Goal: Task Accomplishment & Management: Manage account settings

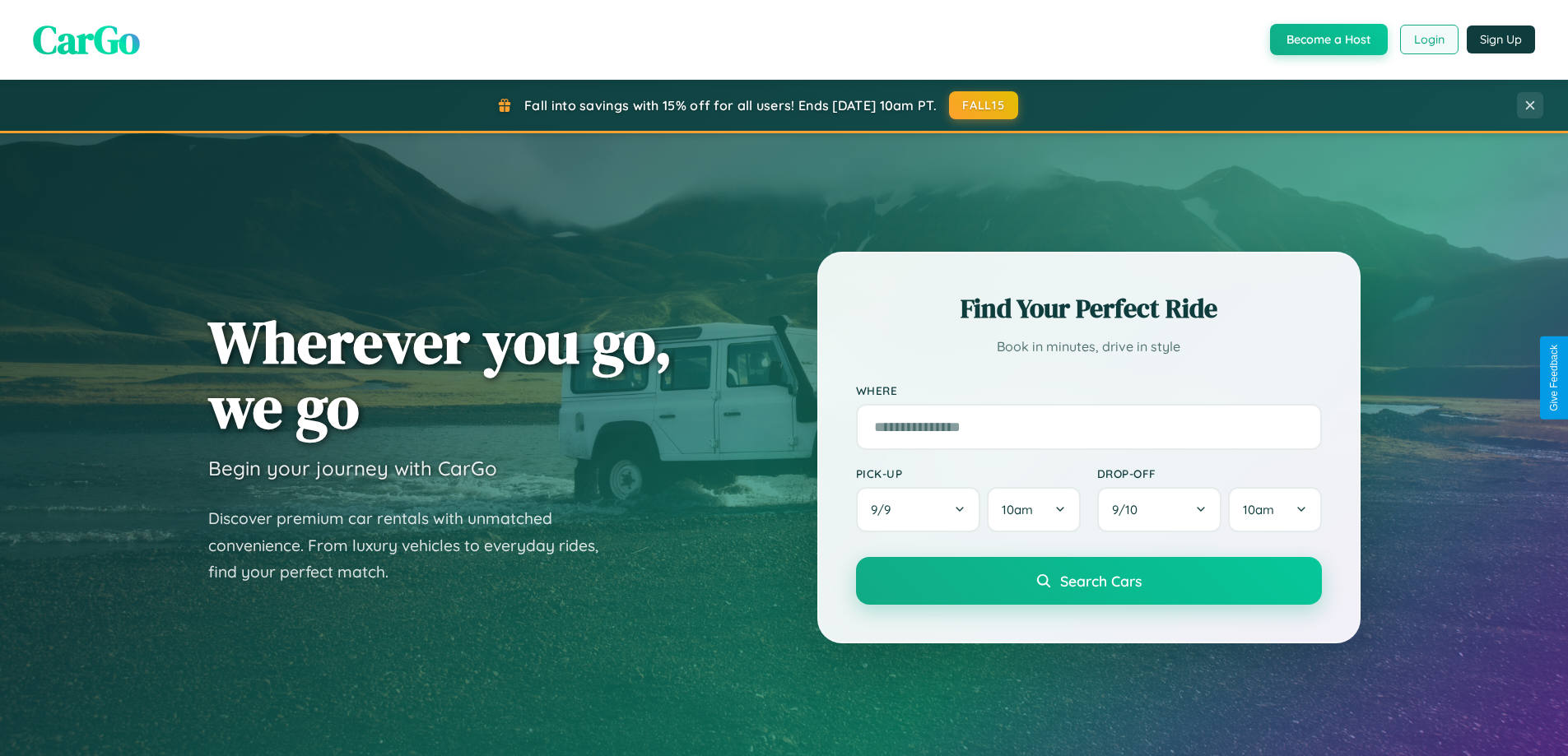
click at [1428, 39] on button "Login" at bounding box center [1429, 39] width 59 height 30
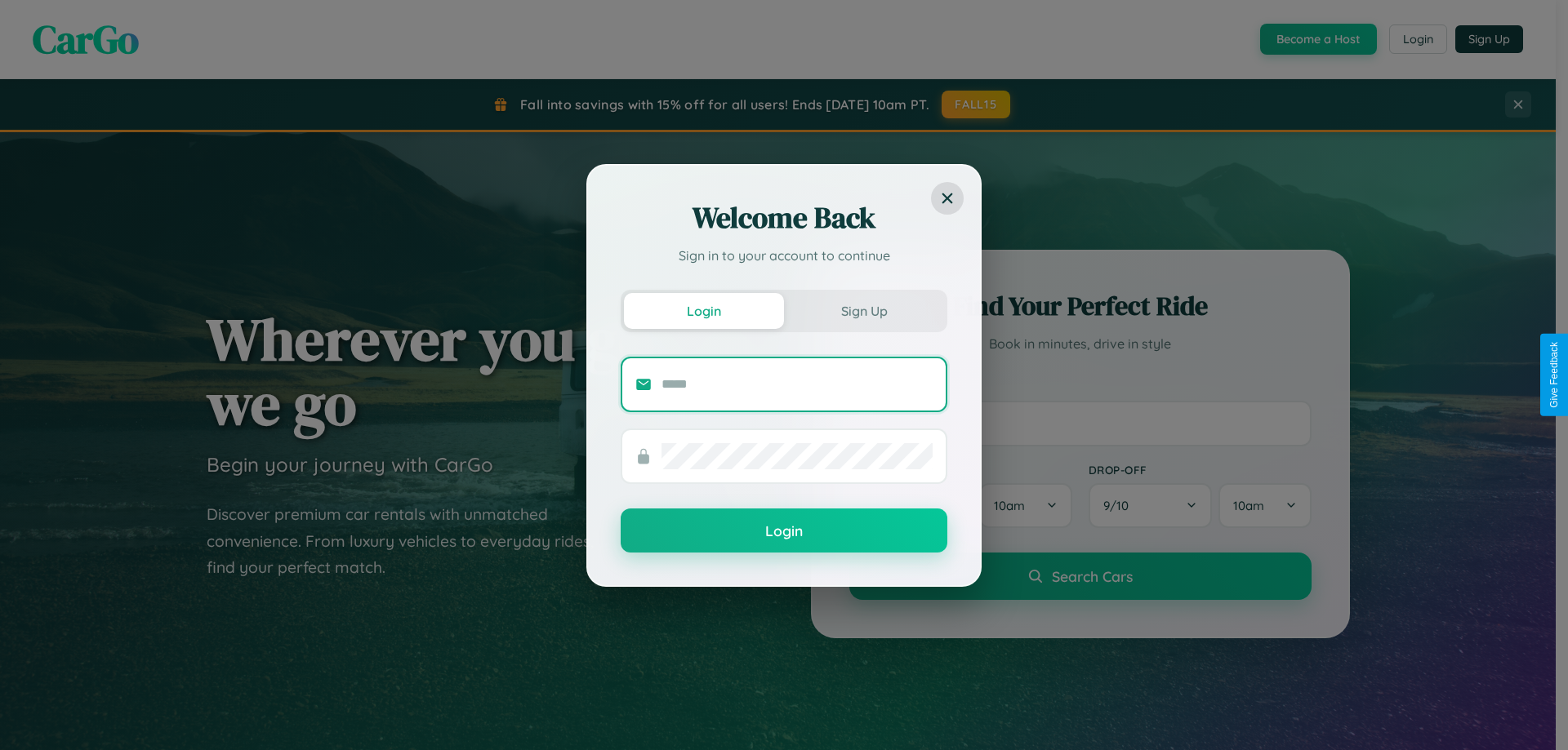
click at [797, 384] on input "text" at bounding box center [797, 385] width 271 height 26
type input "**********"
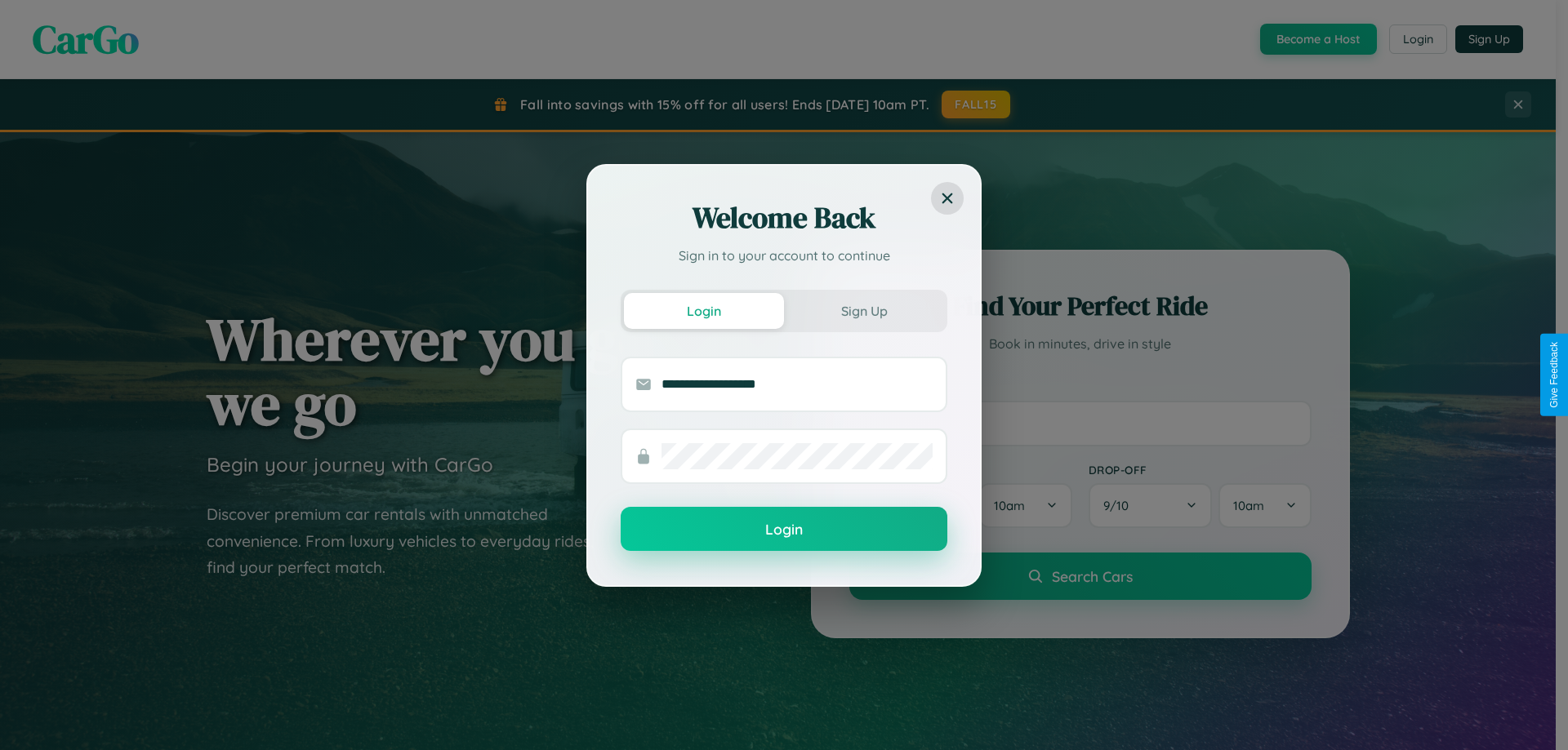
click at [784, 530] on button "Login" at bounding box center [783, 529] width 326 height 44
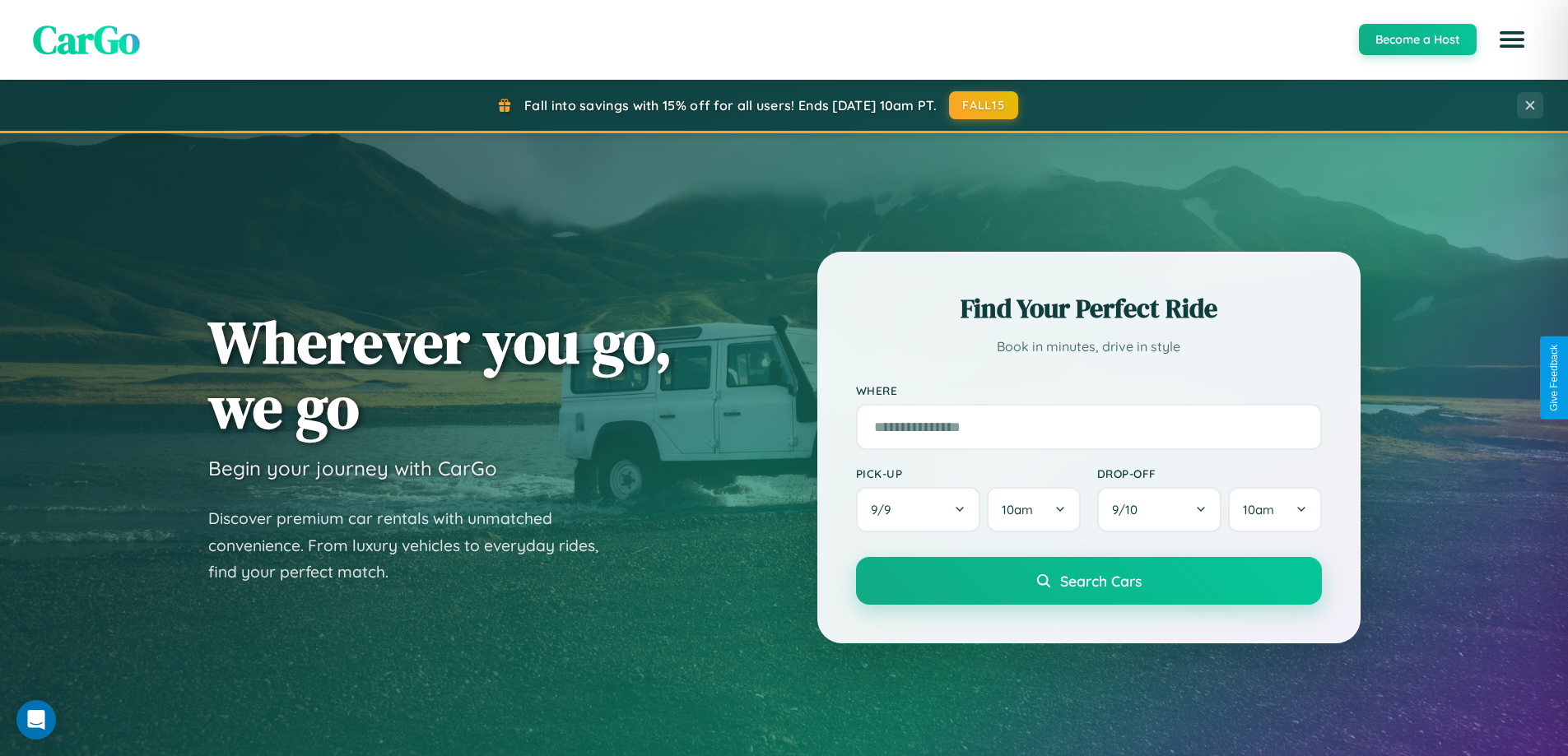
scroll to position [710, 0]
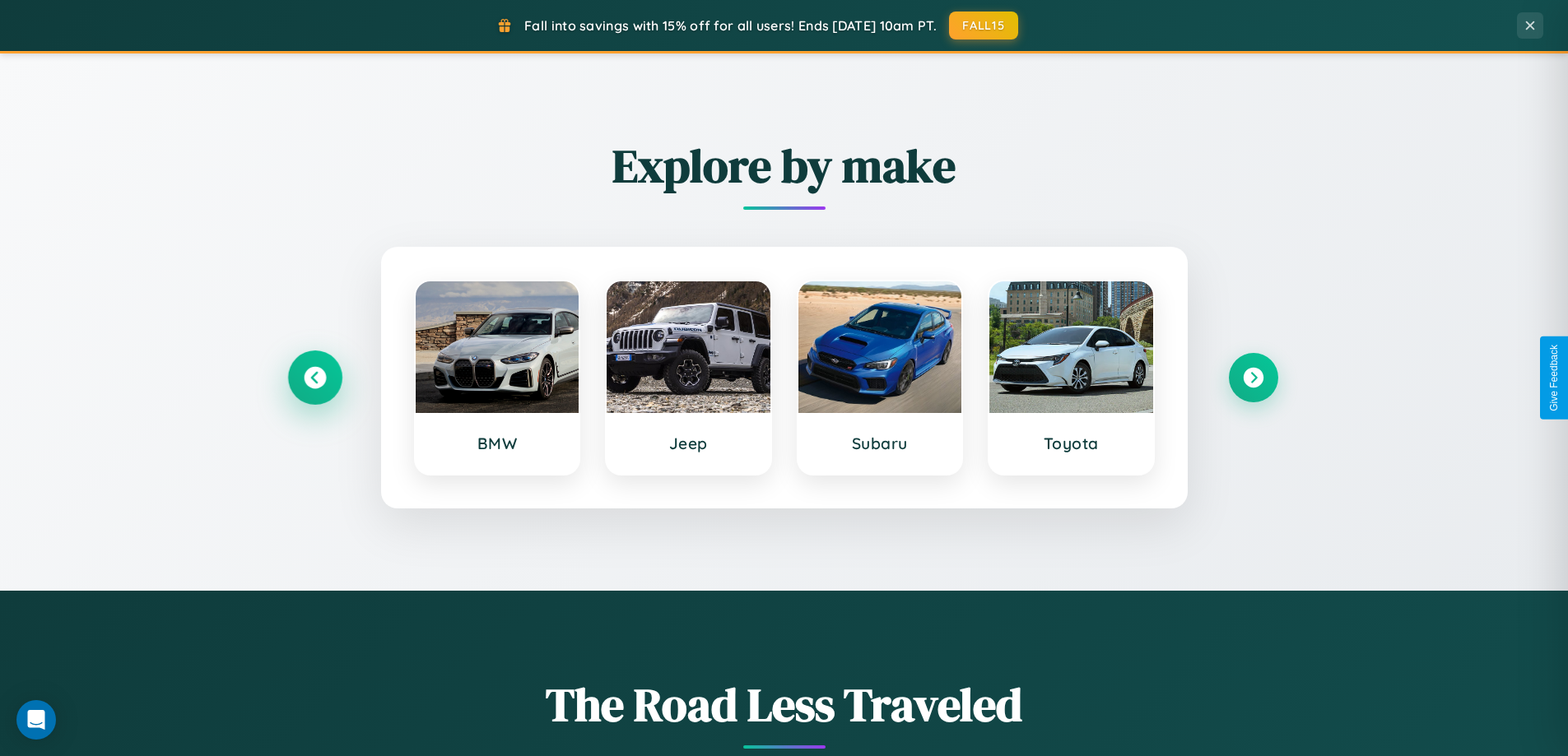
click at [314, 378] on icon at bounding box center [314, 378] width 22 height 22
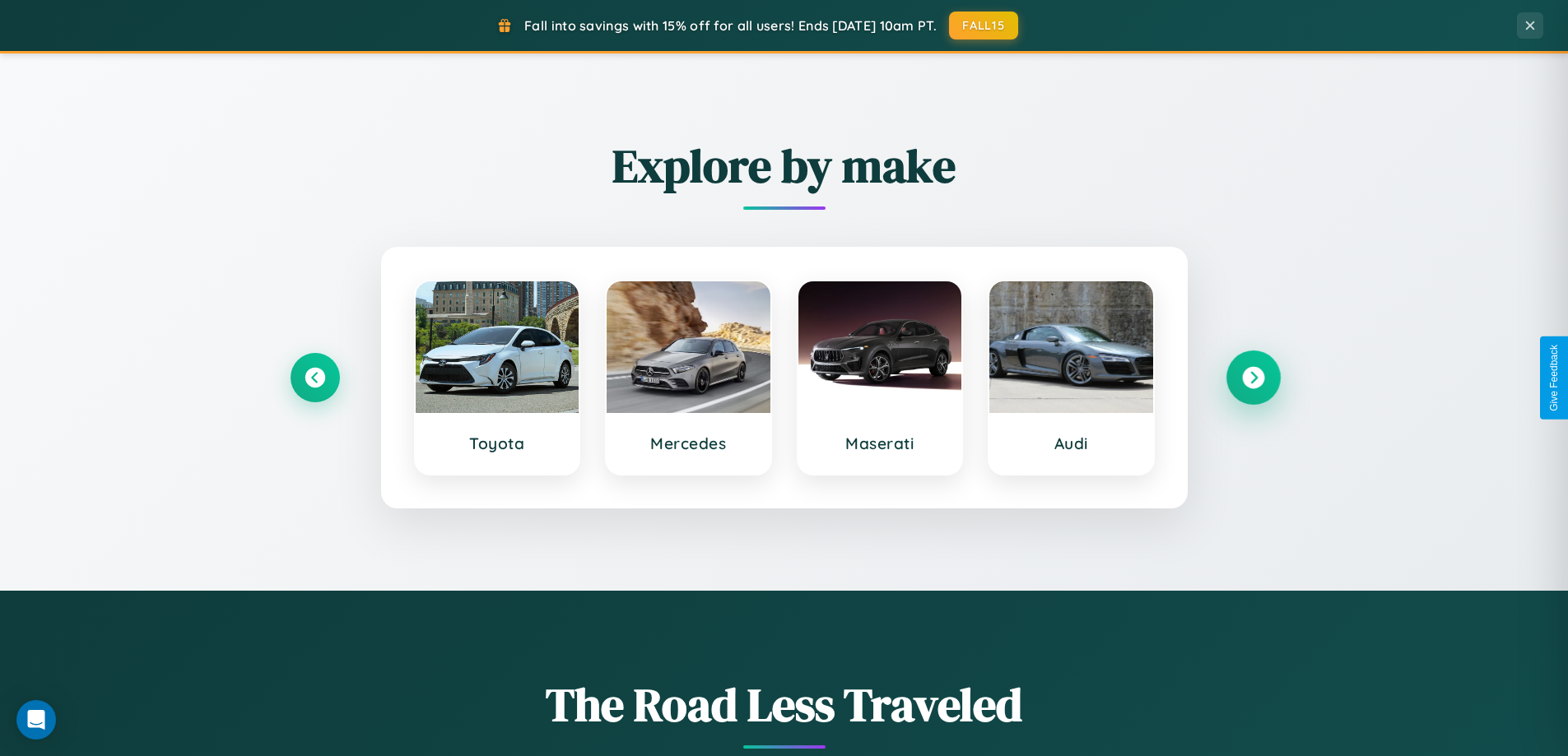
click at [1252, 378] on icon at bounding box center [1252, 378] width 22 height 22
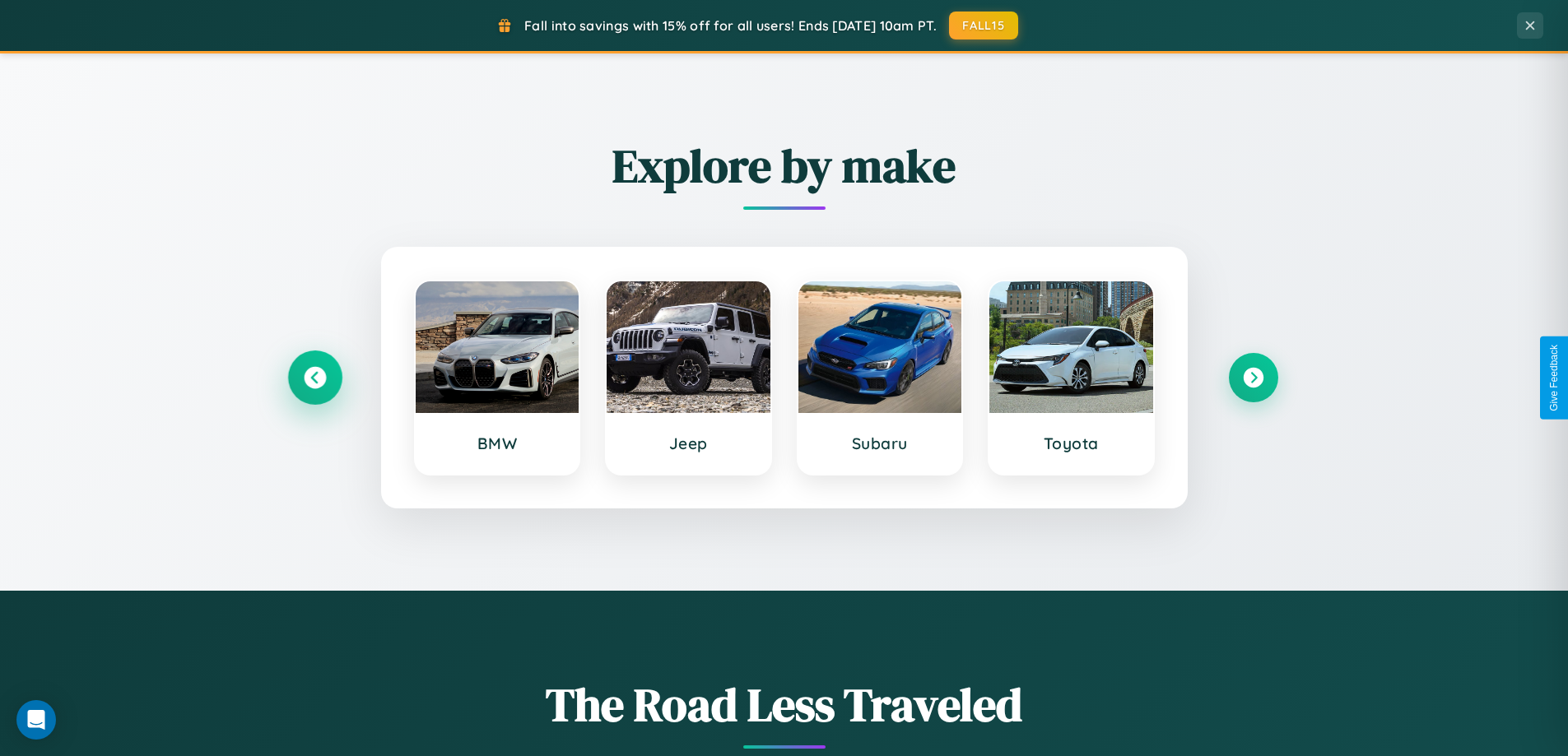
click at [314, 378] on icon at bounding box center [314, 378] width 22 height 22
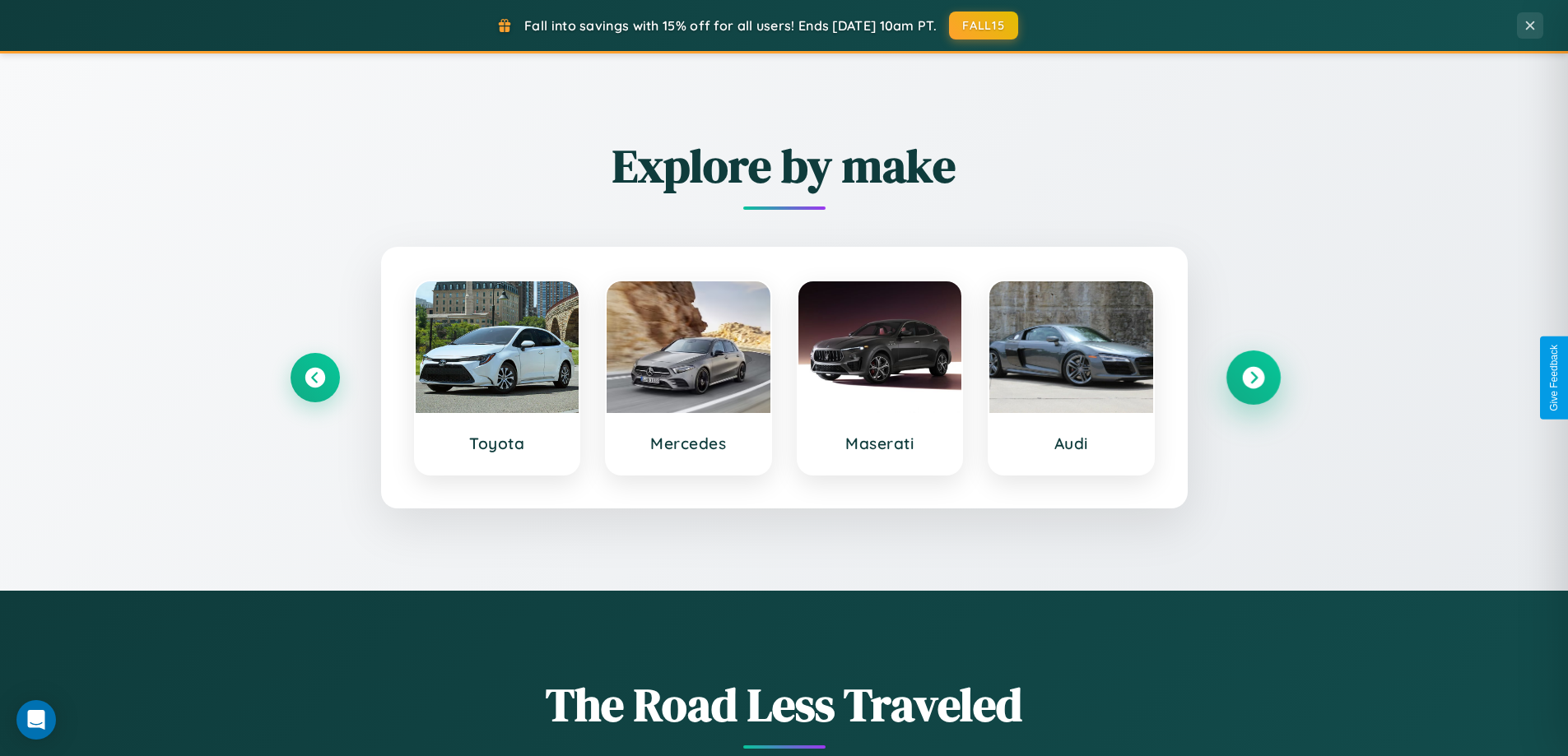
click at [1252, 378] on icon at bounding box center [1252, 378] width 22 height 22
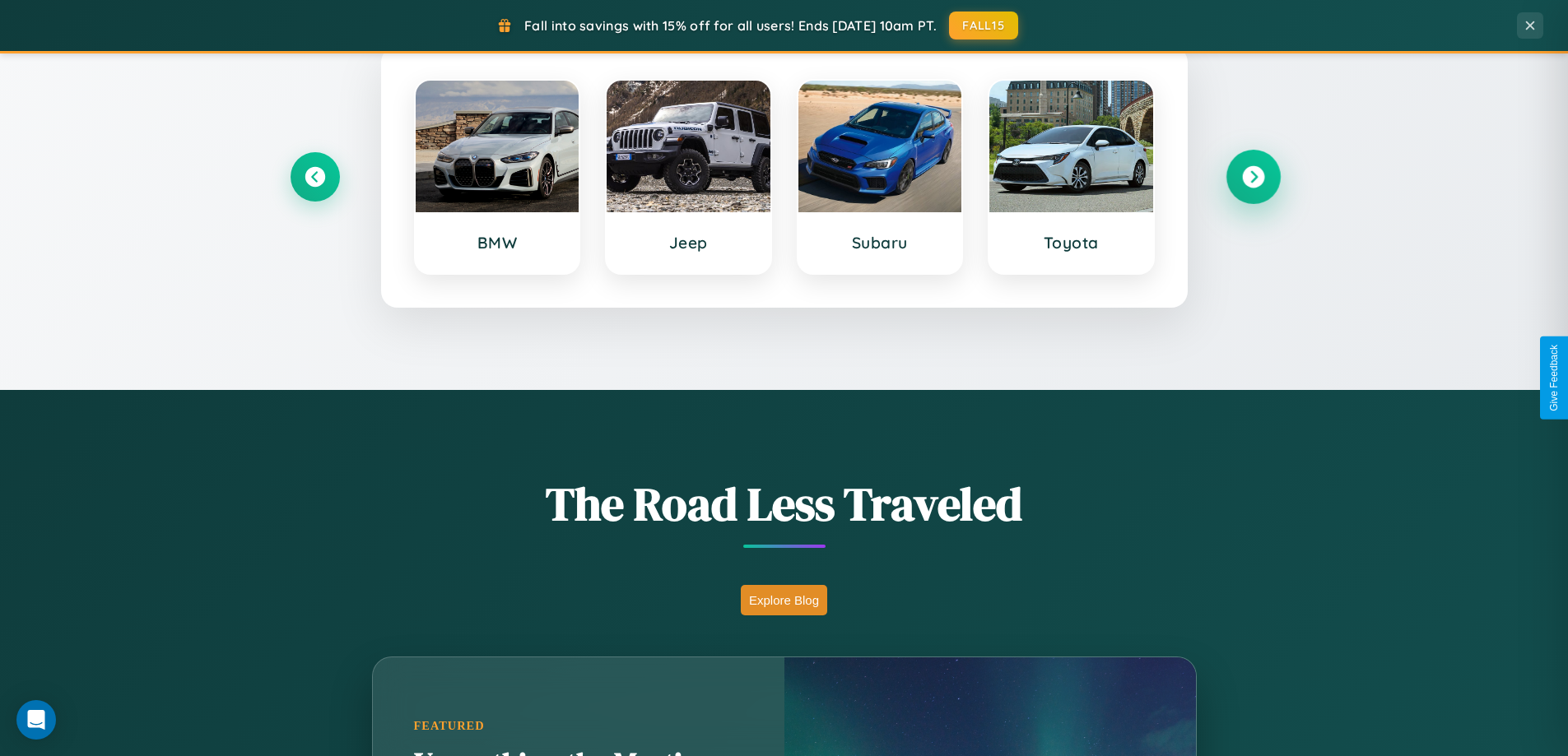
scroll to position [1132, 0]
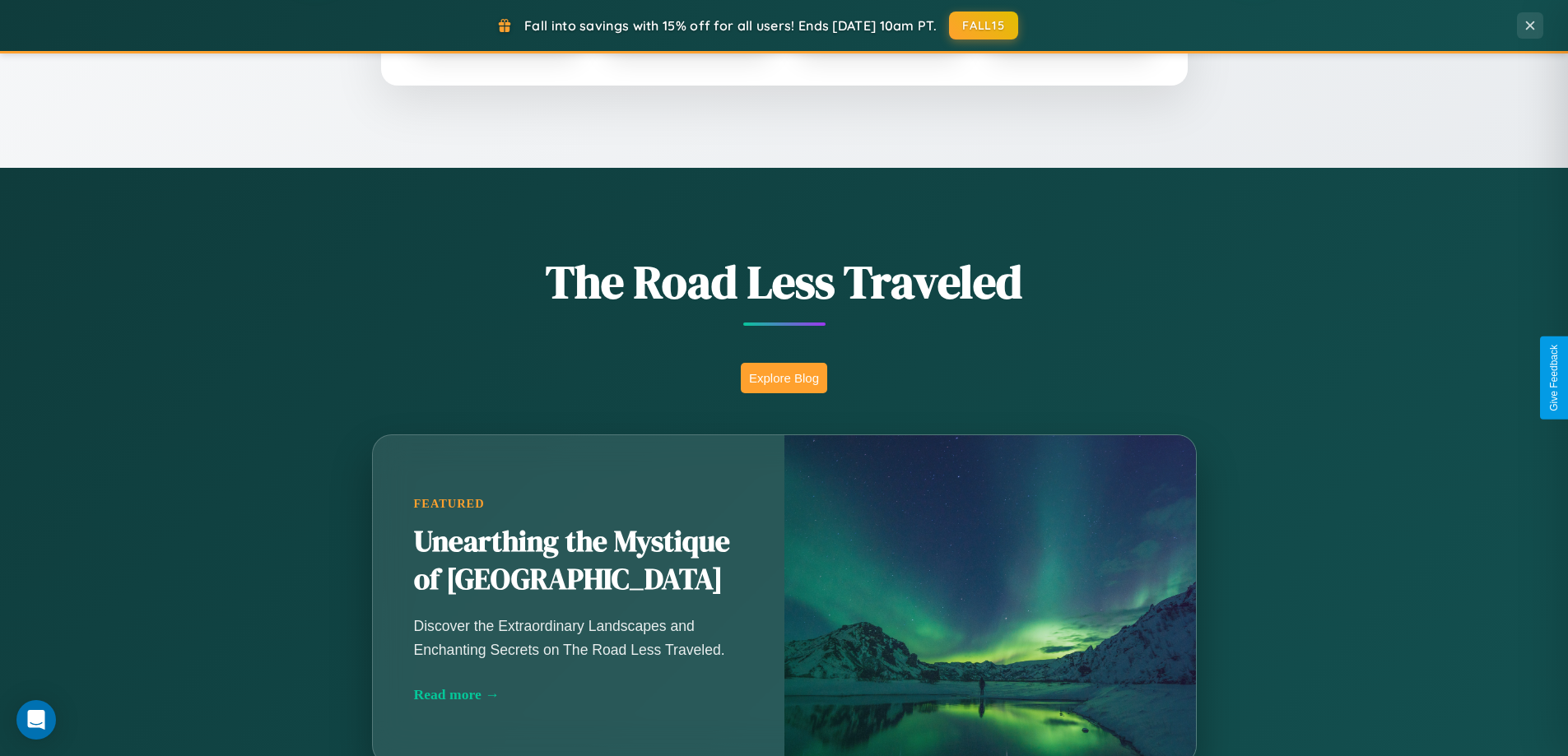
click at [783, 378] on button "Explore Blog" at bounding box center [784, 378] width 87 height 31
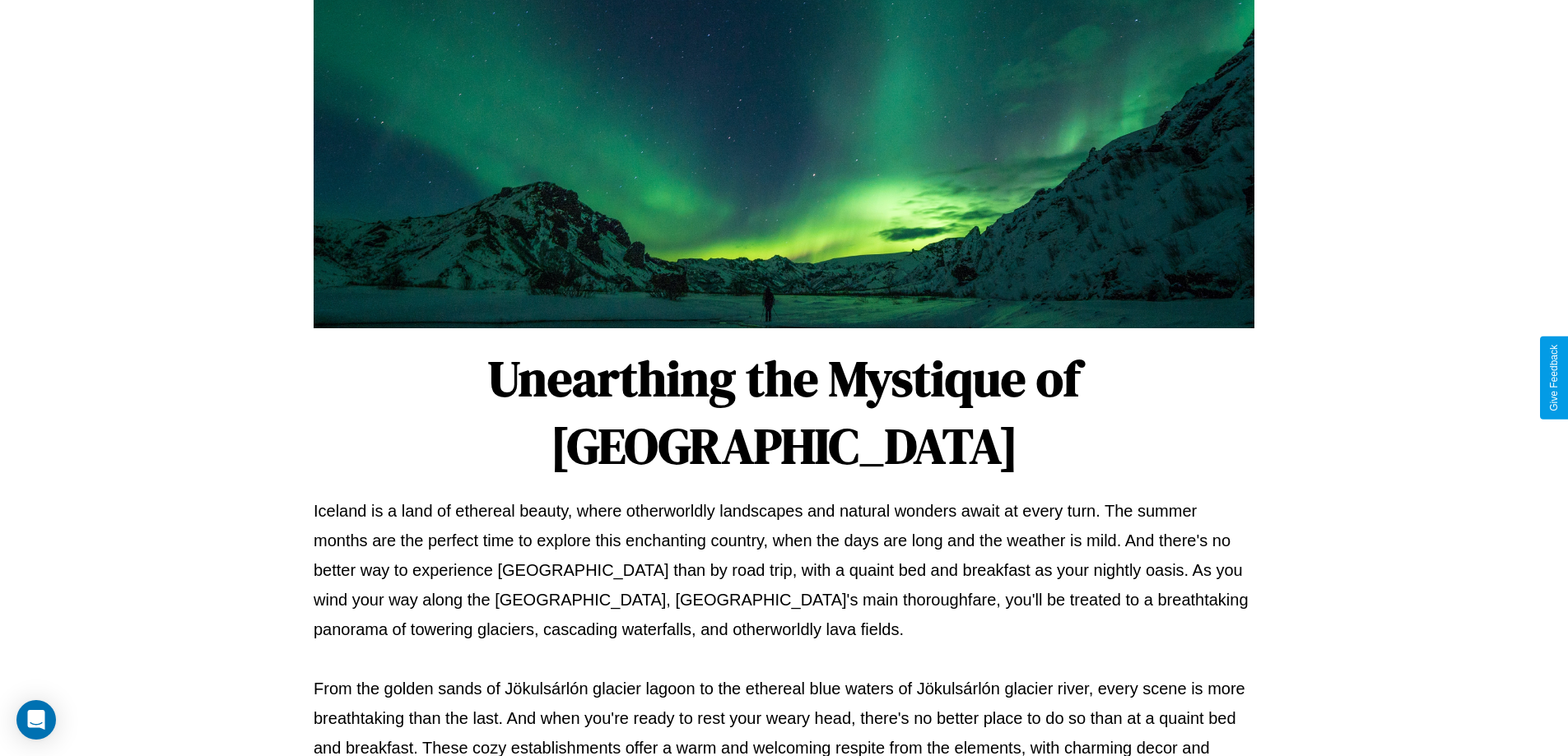
scroll to position [532, 0]
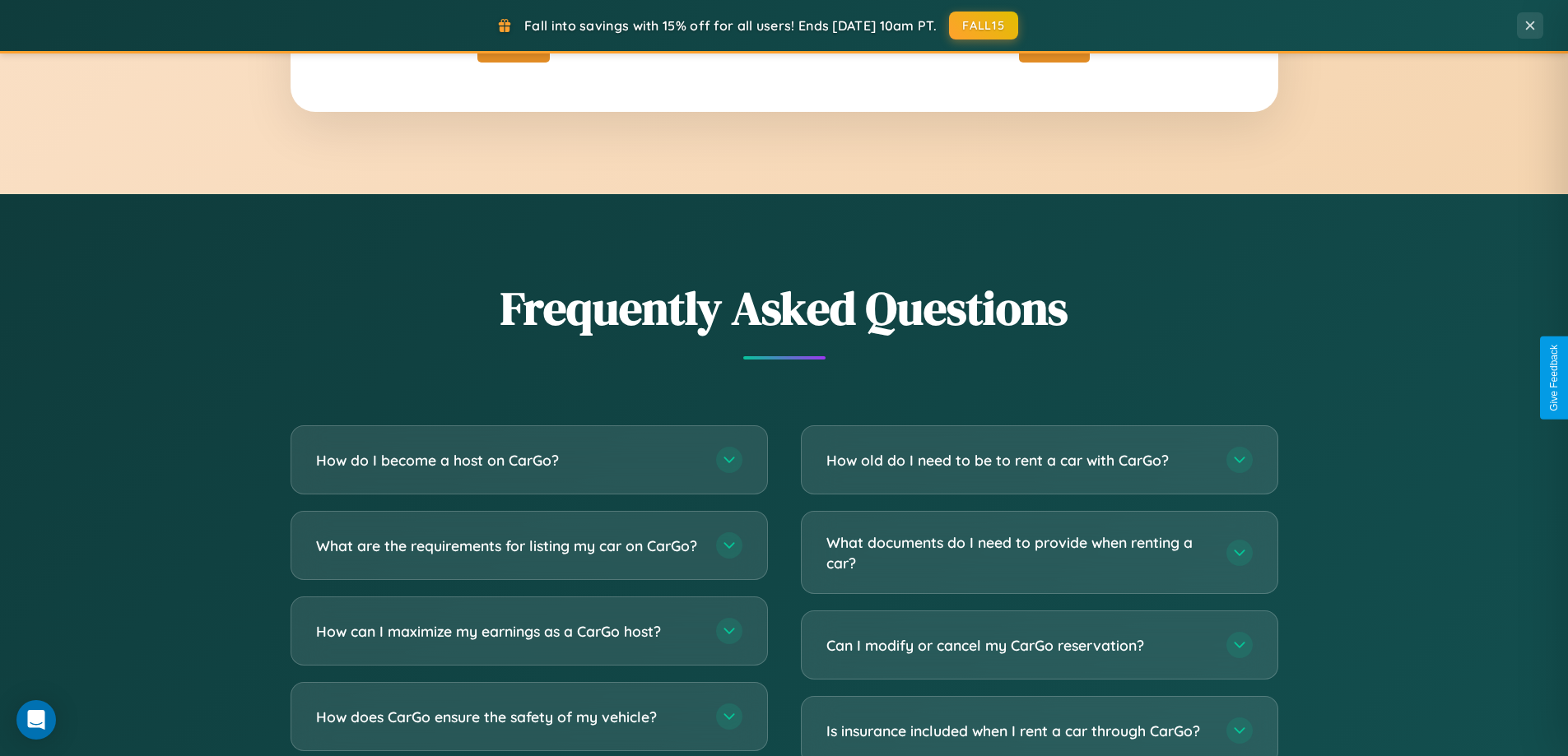
scroll to position [3167, 0]
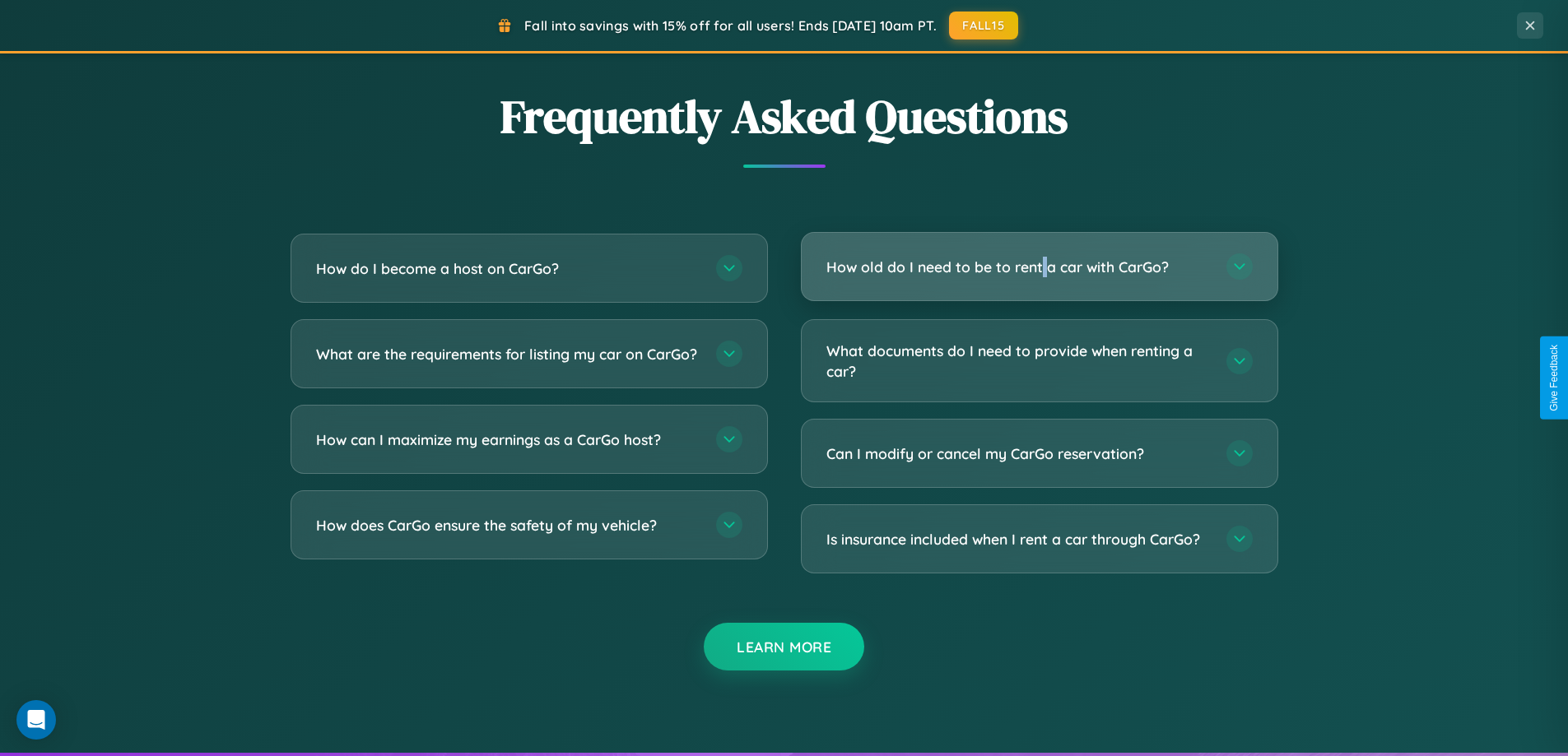
click at [1038, 268] on h3 "How old do I need to be to rent a car with CarGo?" at bounding box center [1017, 267] width 383 height 20
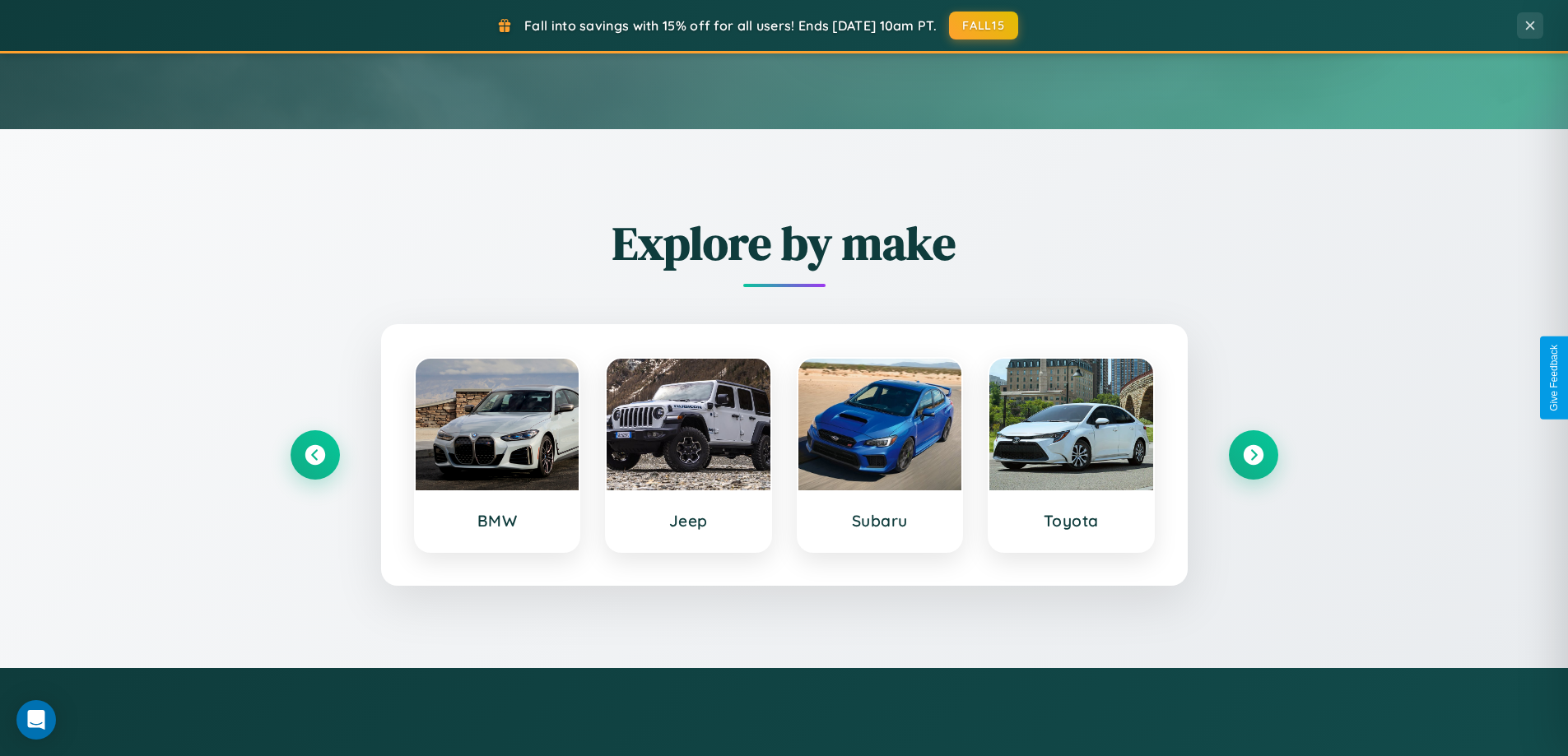
scroll to position [0, 0]
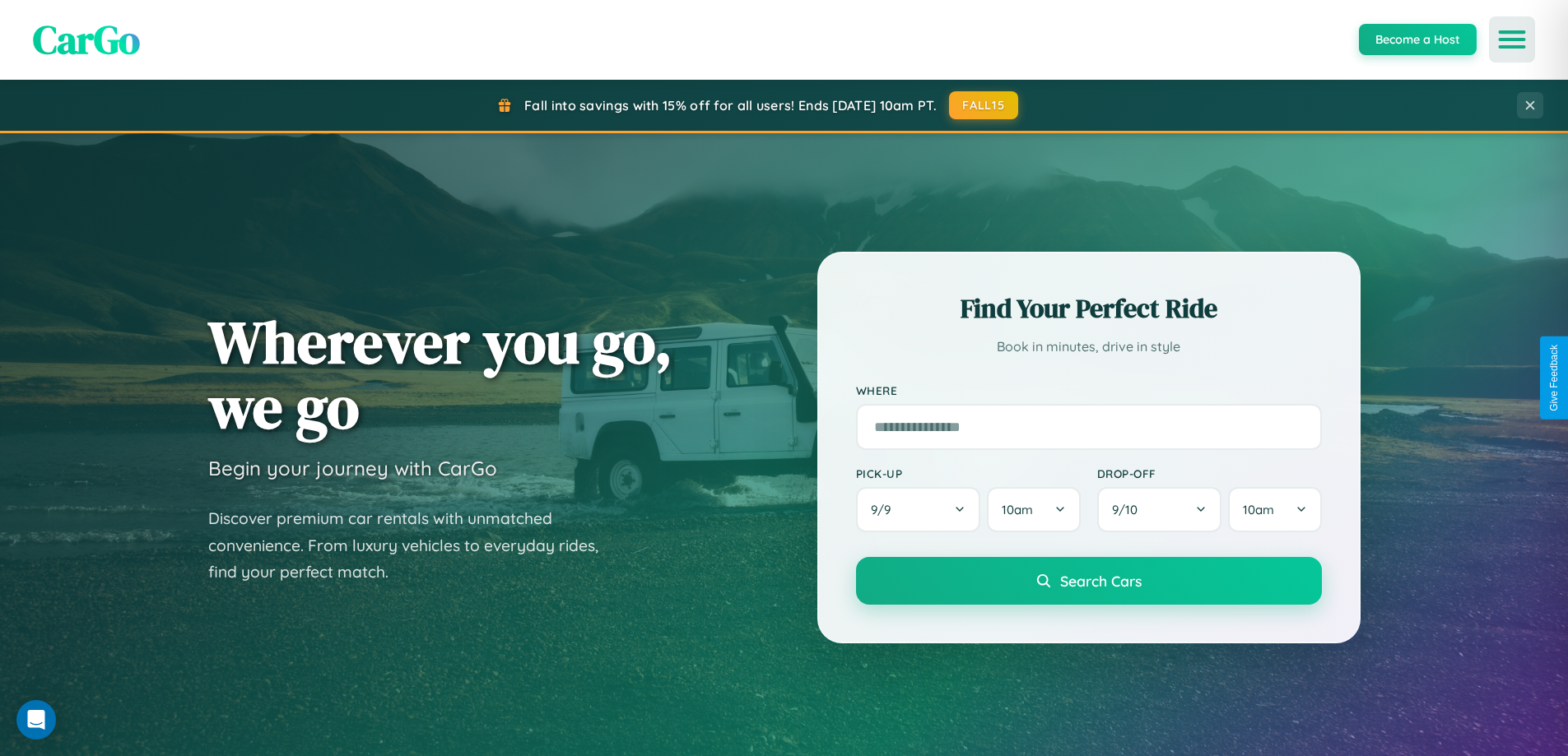
click at [1512, 39] on icon "Open menu" at bounding box center [1512, 39] width 24 height 15
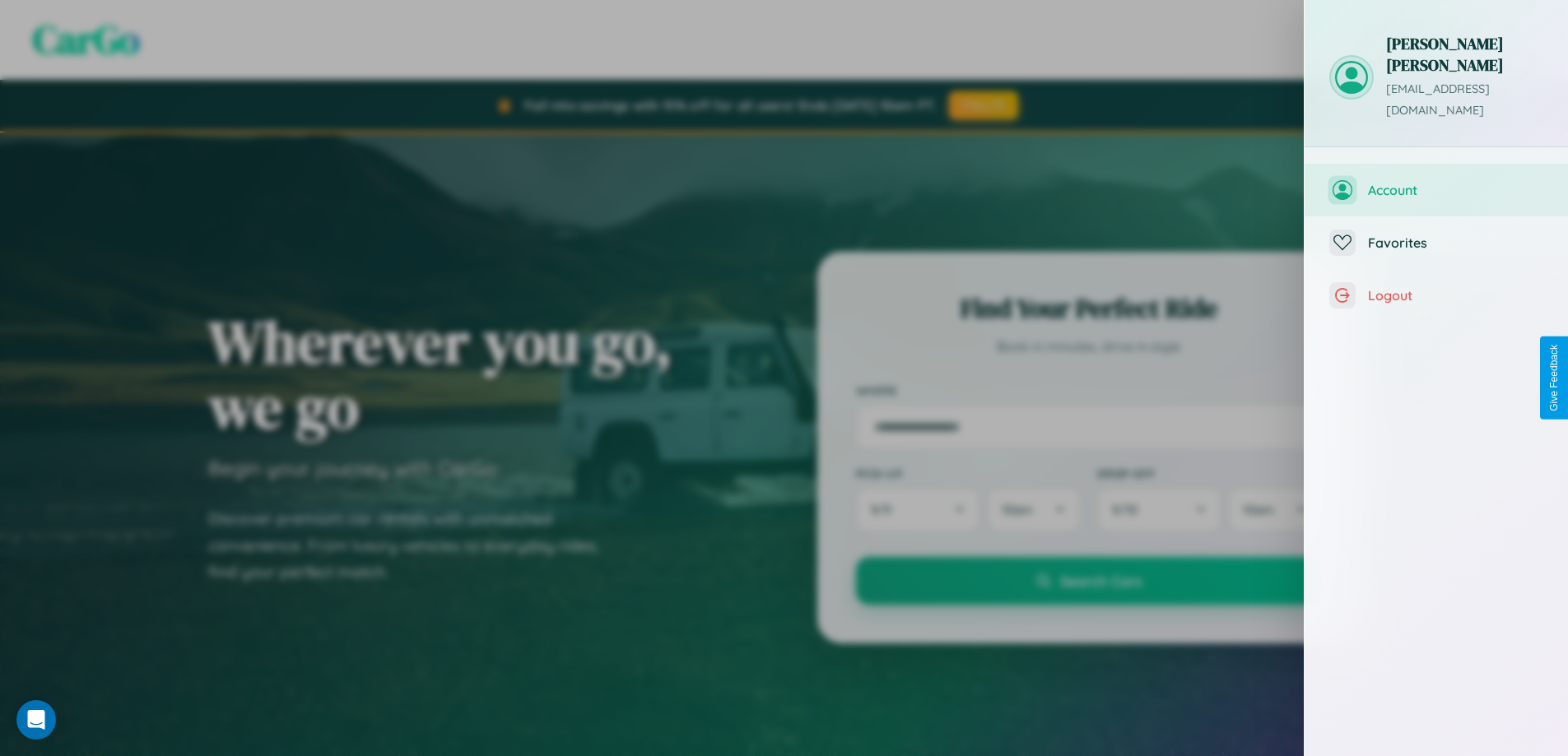
click at [1436, 182] on span "Account" at bounding box center [1456, 189] width 175 height 17
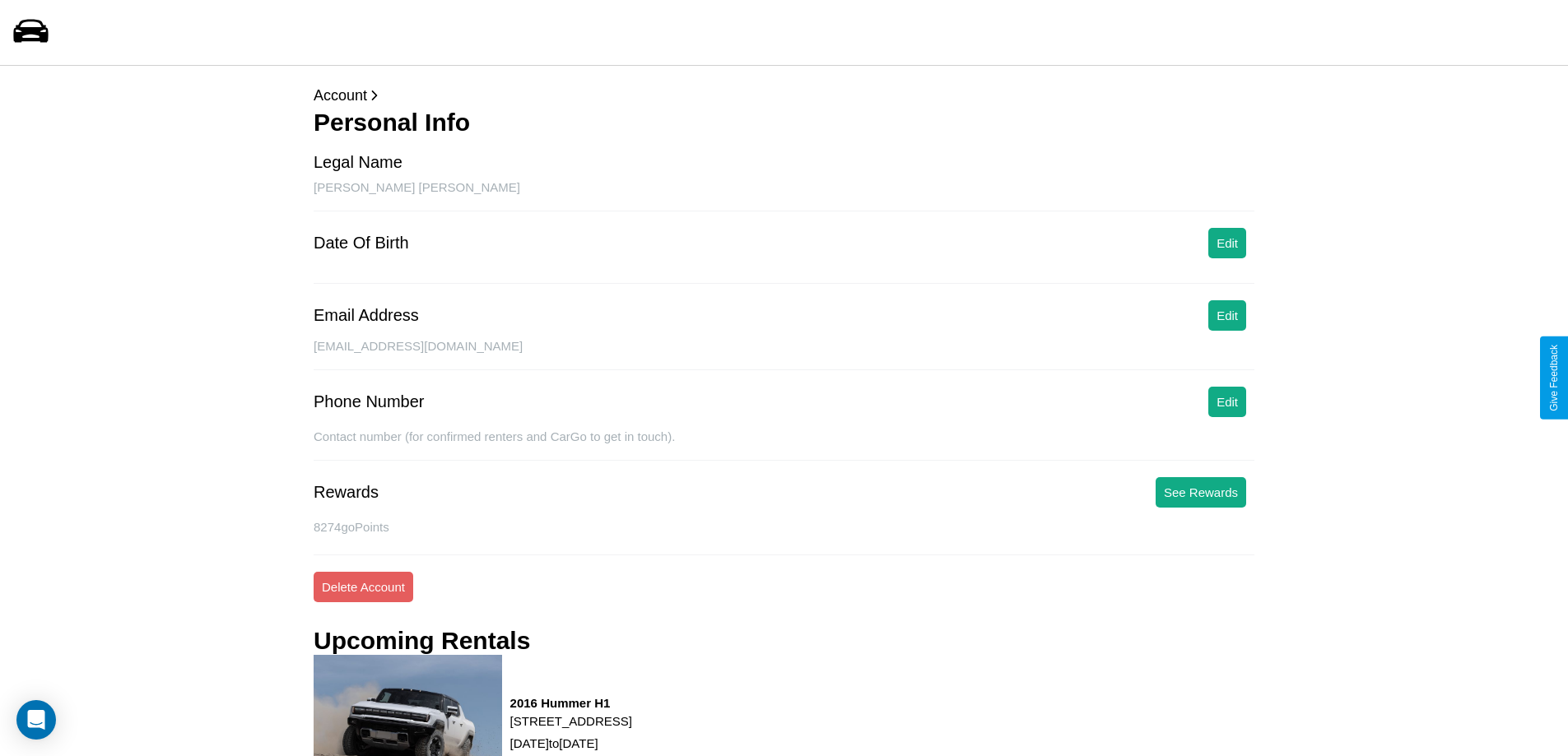
scroll to position [189, 0]
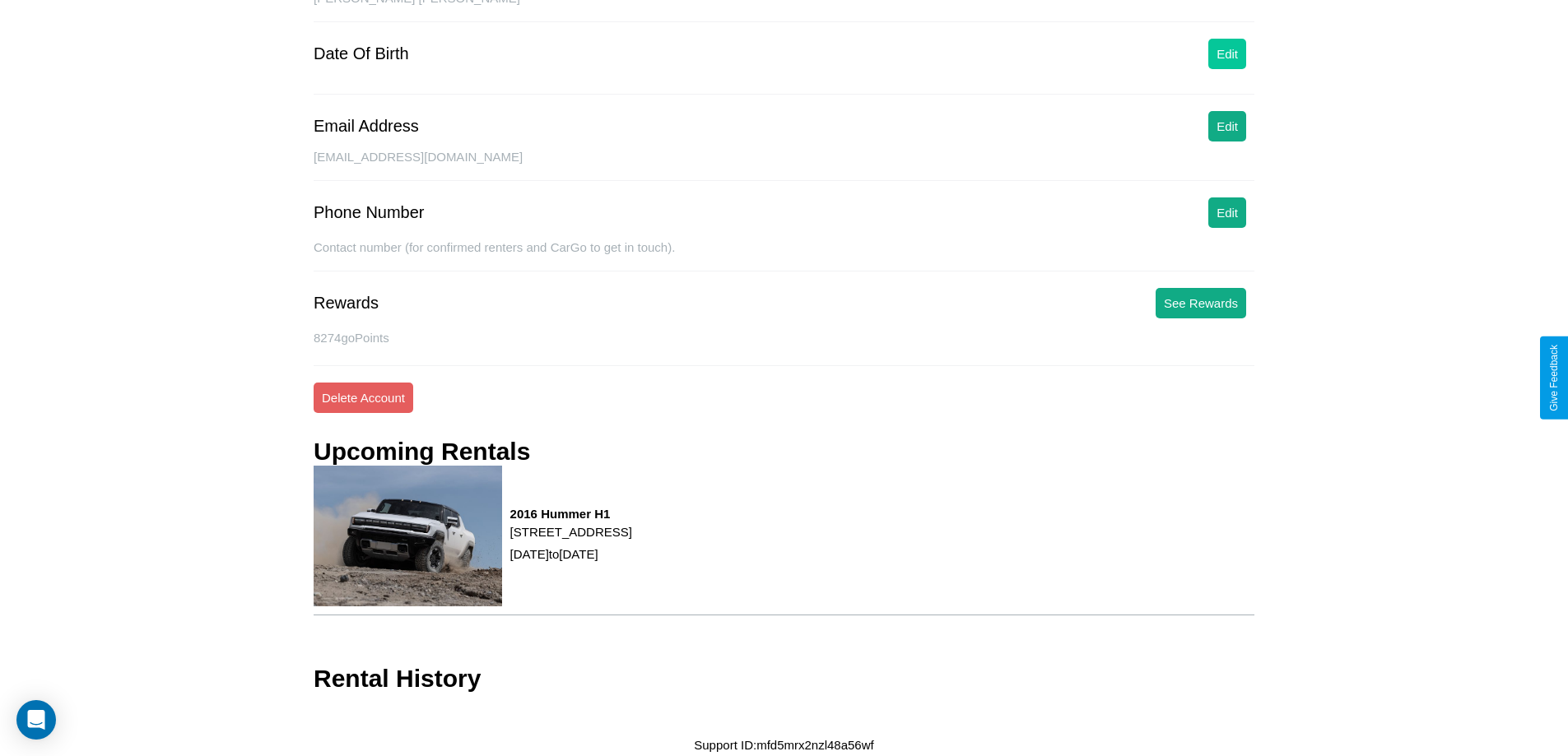
click at [1227, 53] on button "Edit" at bounding box center [1227, 53] width 38 height 31
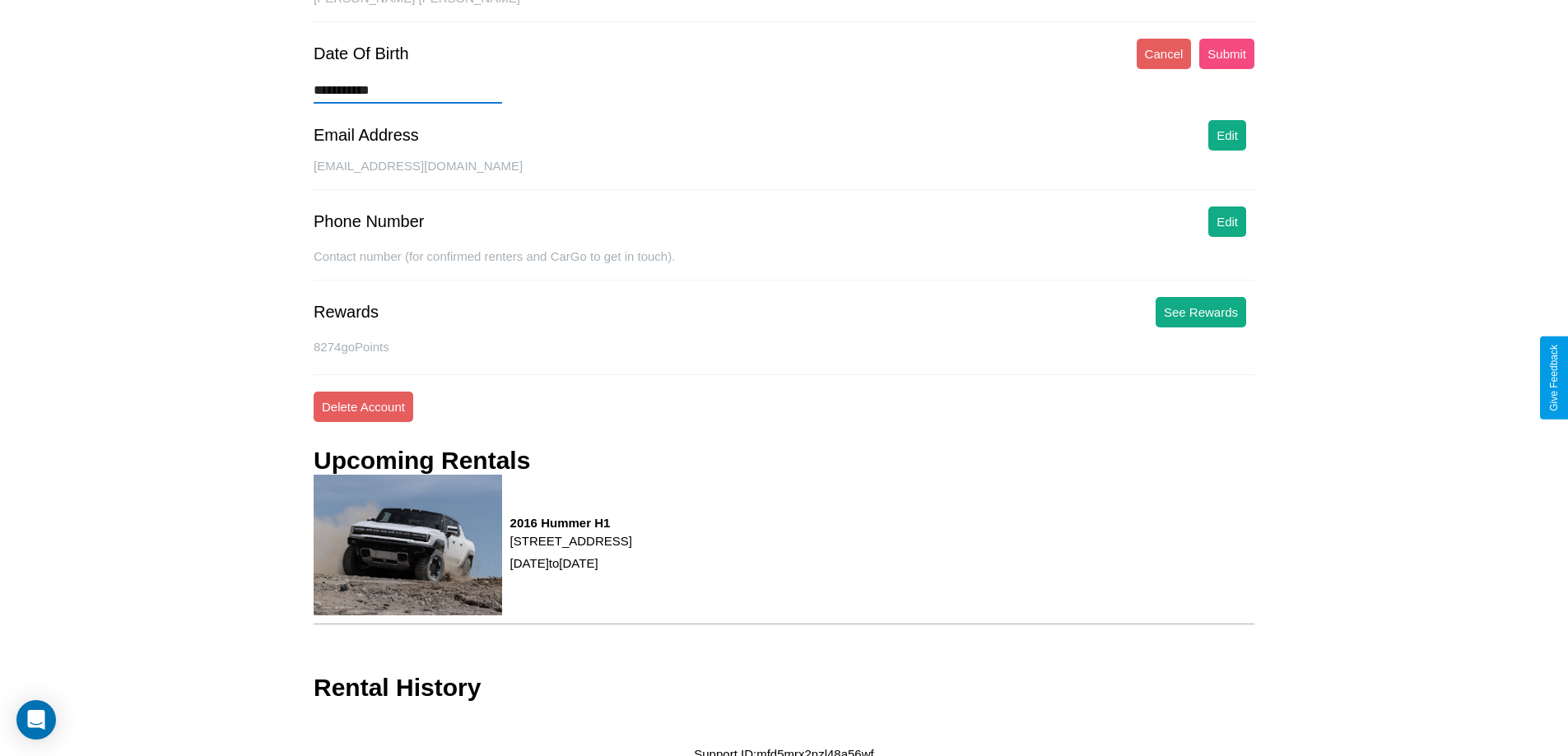
type input "**********"
click at [1226, 53] on button "Submit" at bounding box center [1226, 53] width 55 height 31
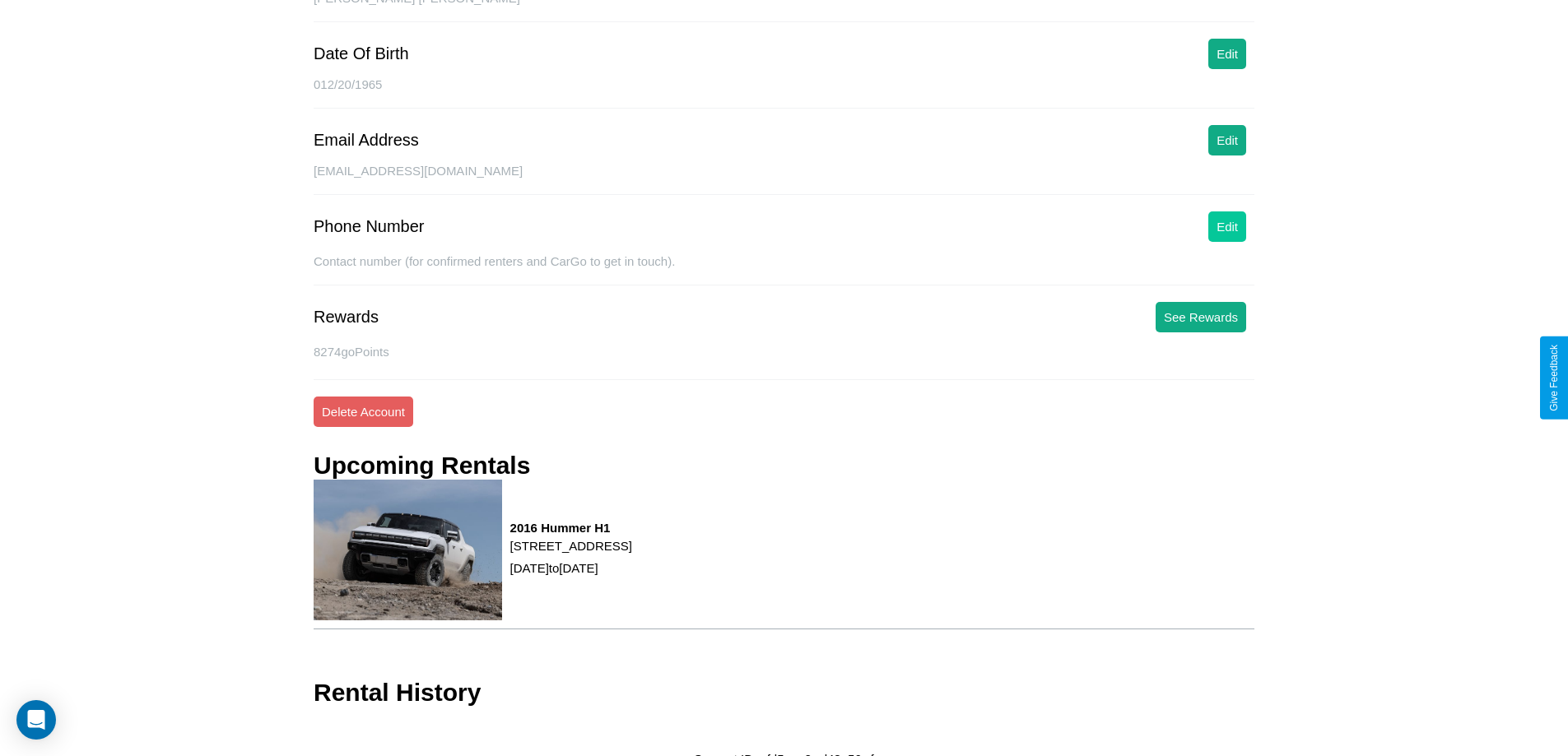
click at [1227, 226] on button "Edit" at bounding box center [1227, 226] width 38 height 31
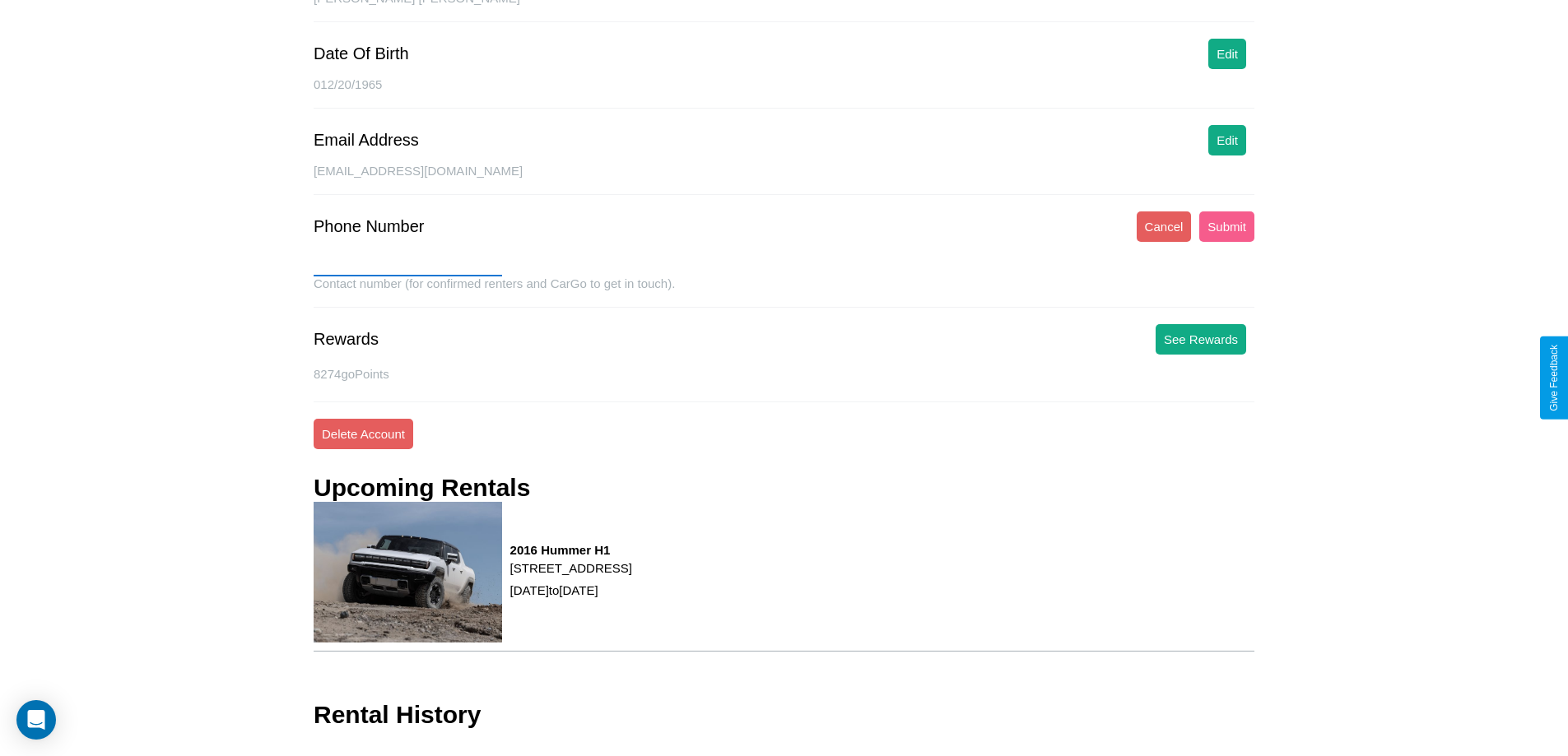
click at [408, 263] on input "text" at bounding box center [408, 263] width 189 height 26
type input "**********"
click at [1226, 226] on button "Submit" at bounding box center [1226, 226] width 55 height 31
